Goal: Share content: Share content

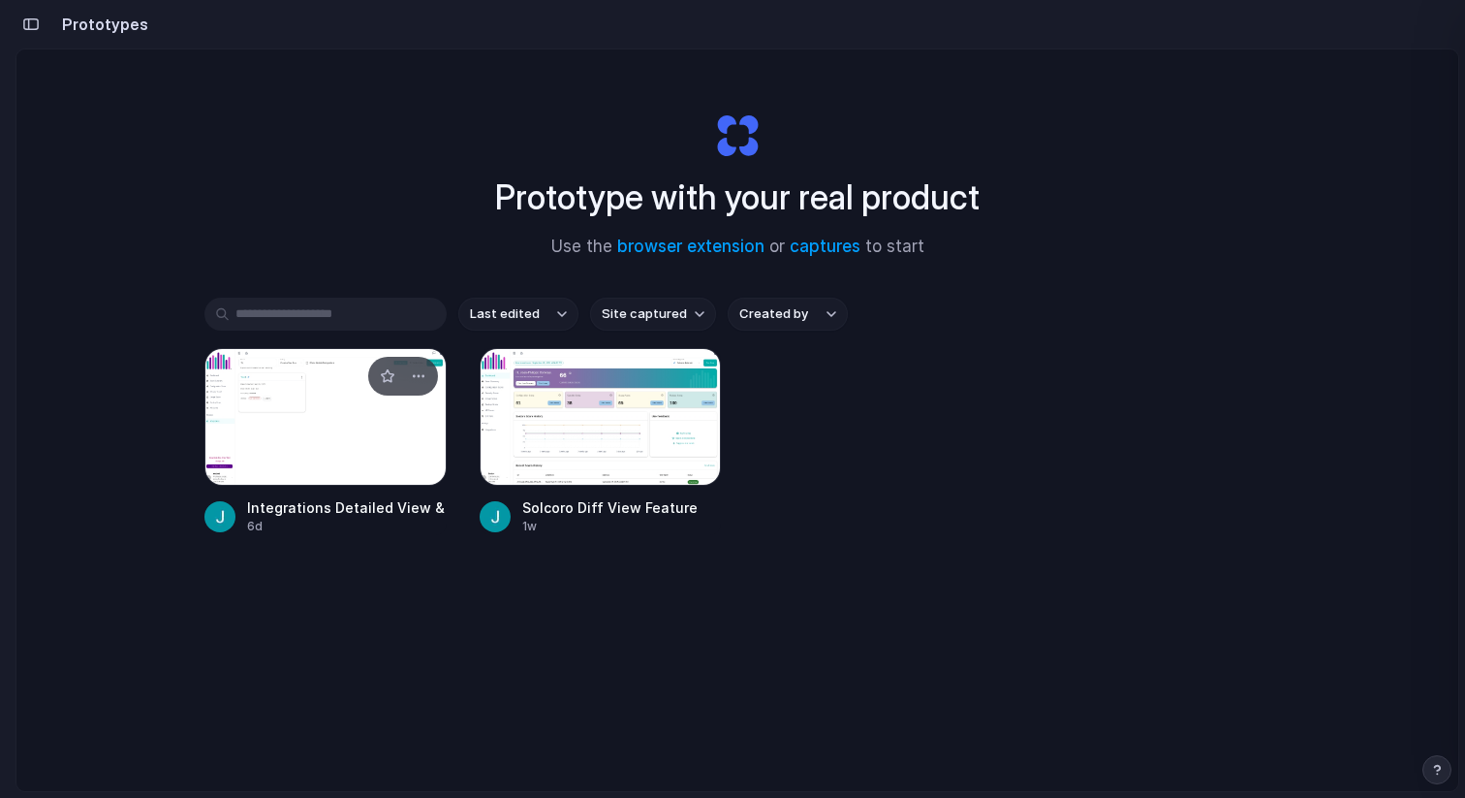
click at [337, 429] on div at bounding box center [325, 417] width 242 height 138
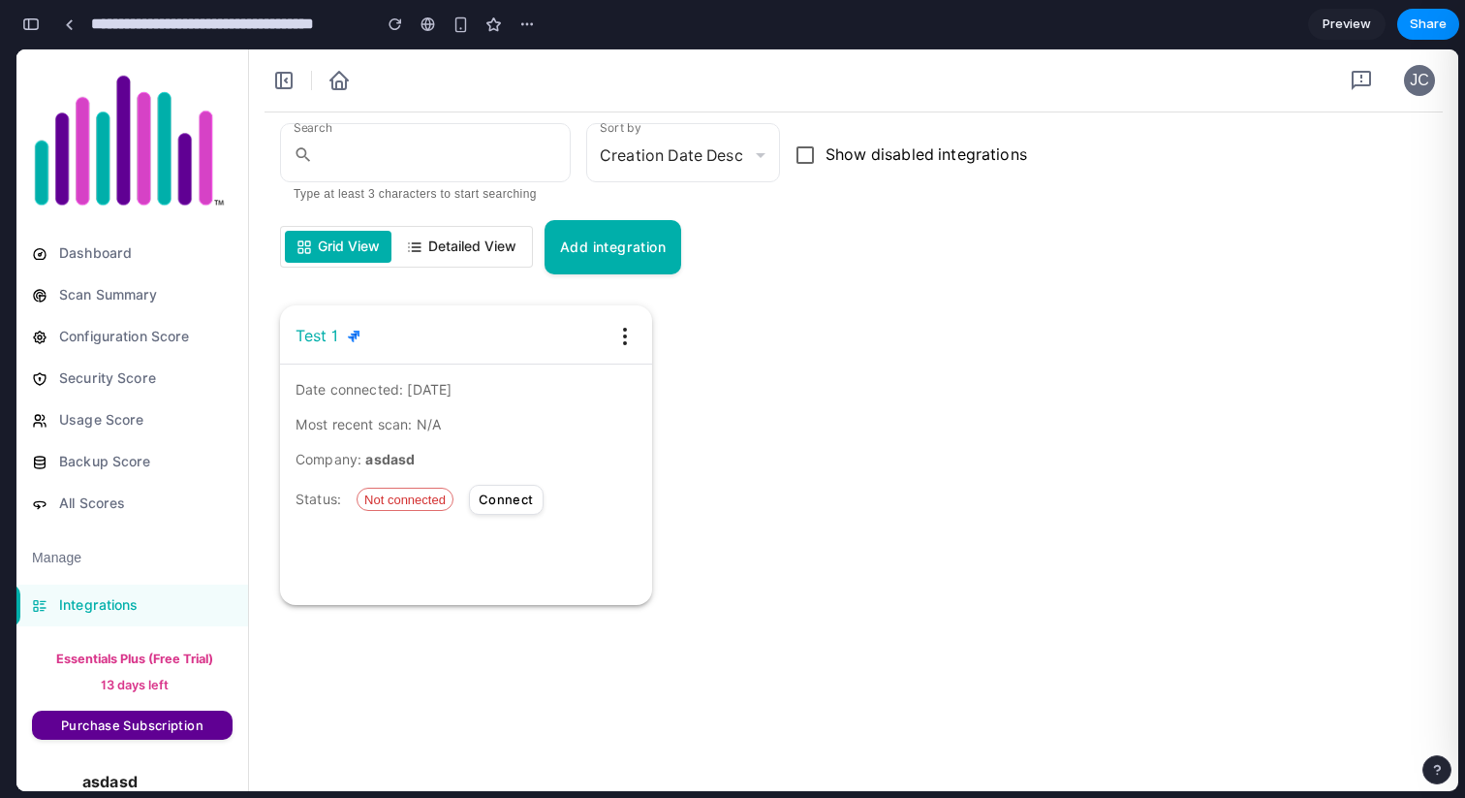
click at [481, 259] on button "Detailed View" at bounding box center [461, 247] width 133 height 32
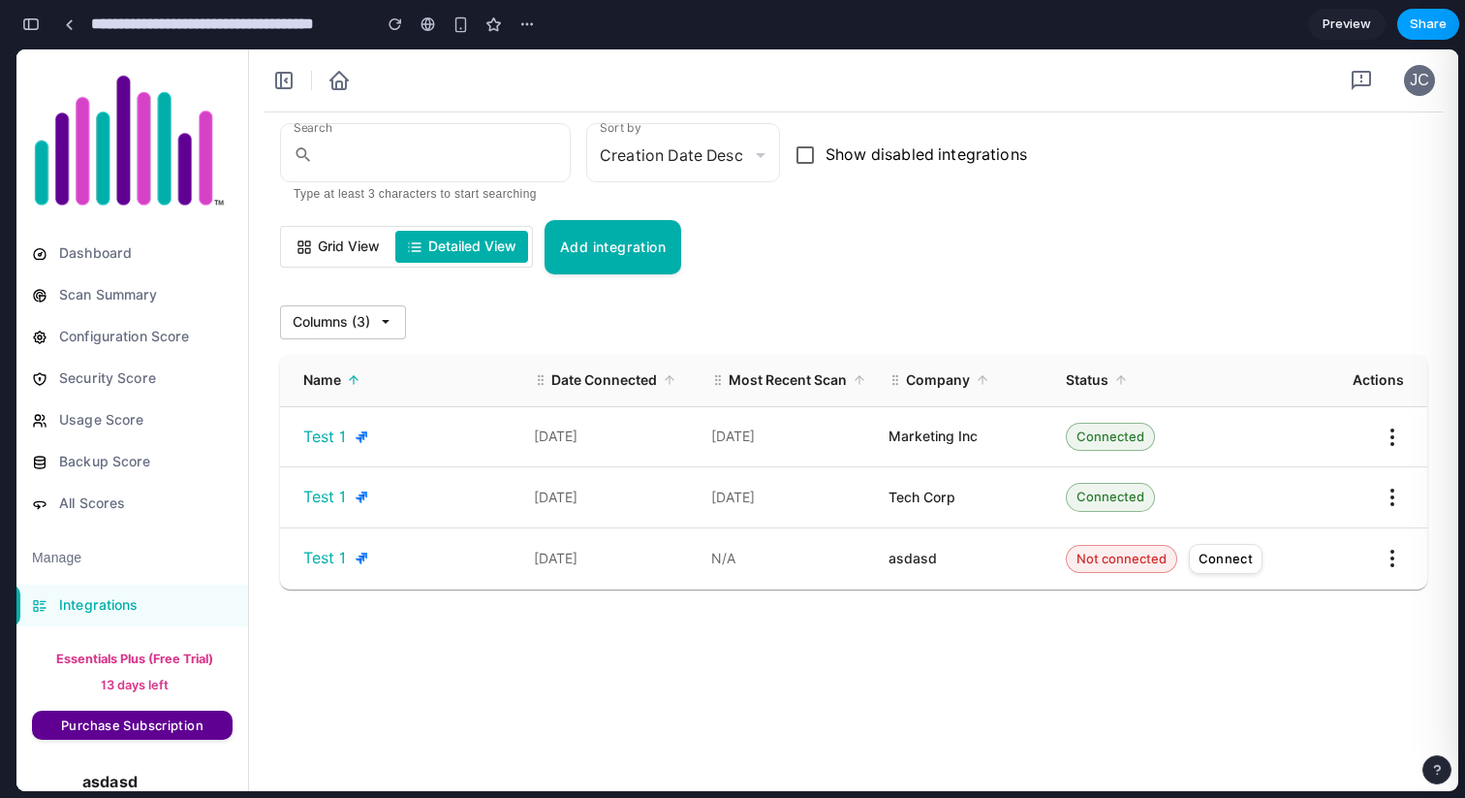
click at [1424, 18] on span "Share" at bounding box center [1428, 24] width 37 height 19
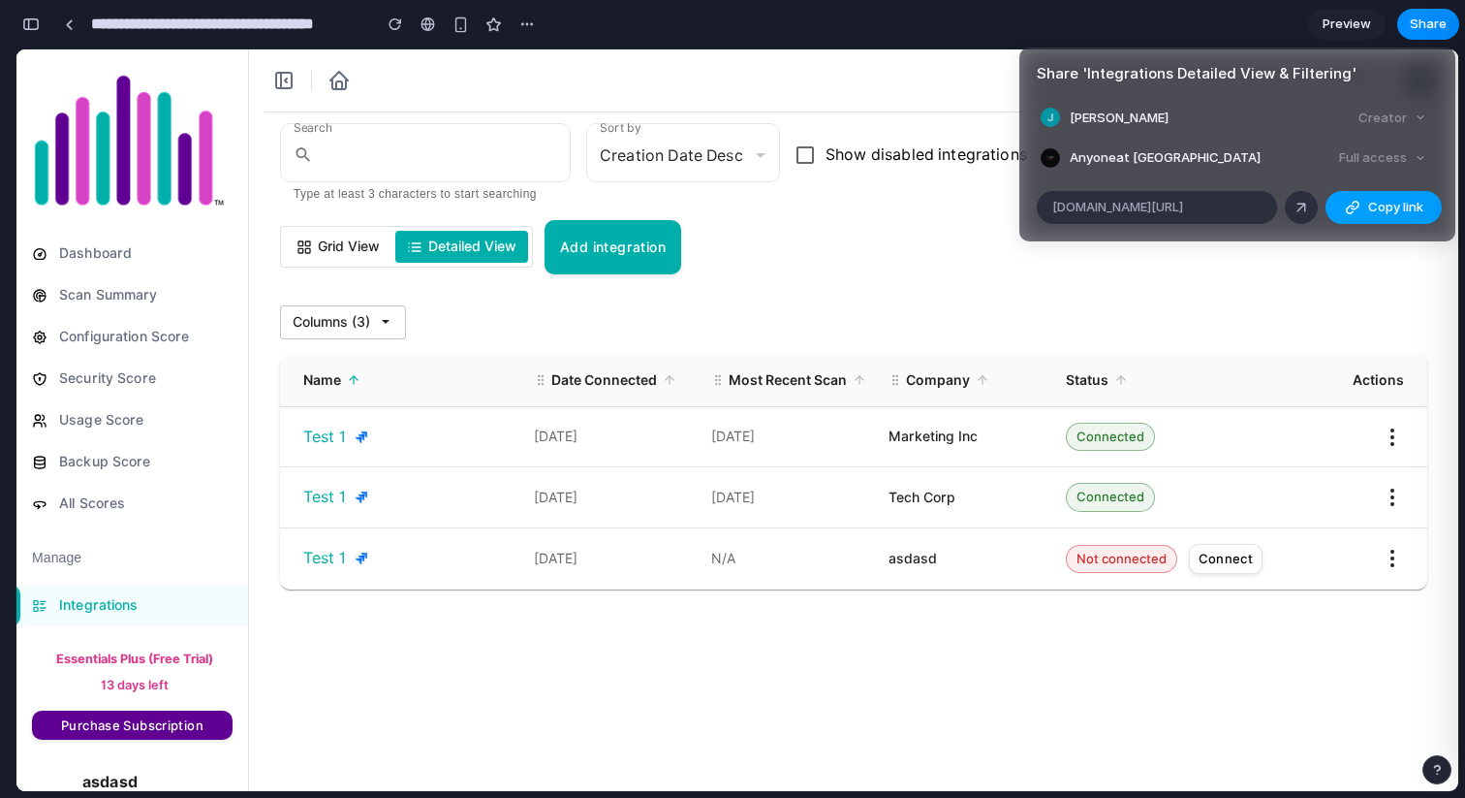
click at [1381, 207] on span "Copy link" at bounding box center [1395, 207] width 55 height 19
click at [867, 262] on div "Share ' Integrations Detailed View & Filtering ' [PERSON_NAME] Creator Anyone a…" at bounding box center [732, 399] width 1465 height 798
